Goal: Navigation & Orientation: Understand site structure

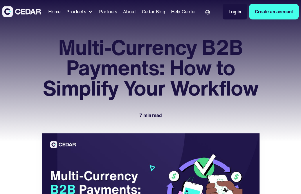
click at [81, 10] on div "Products" at bounding box center [77, 11] width 20 height 7
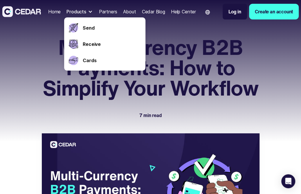
click at [110, 13] on div "Partners" at bounding box center [108, 11] width 18 height 7
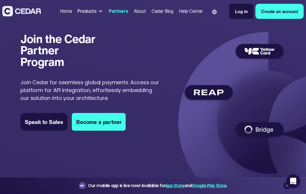
click at [142, 12] on div "About" at bounding box center [140, 11] width 12 height 7
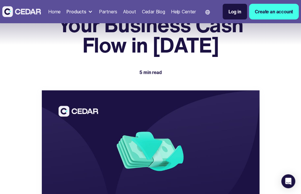
scroll to position [49, 0]
